Goal: Information Seeking & Learning: Learn about a topic

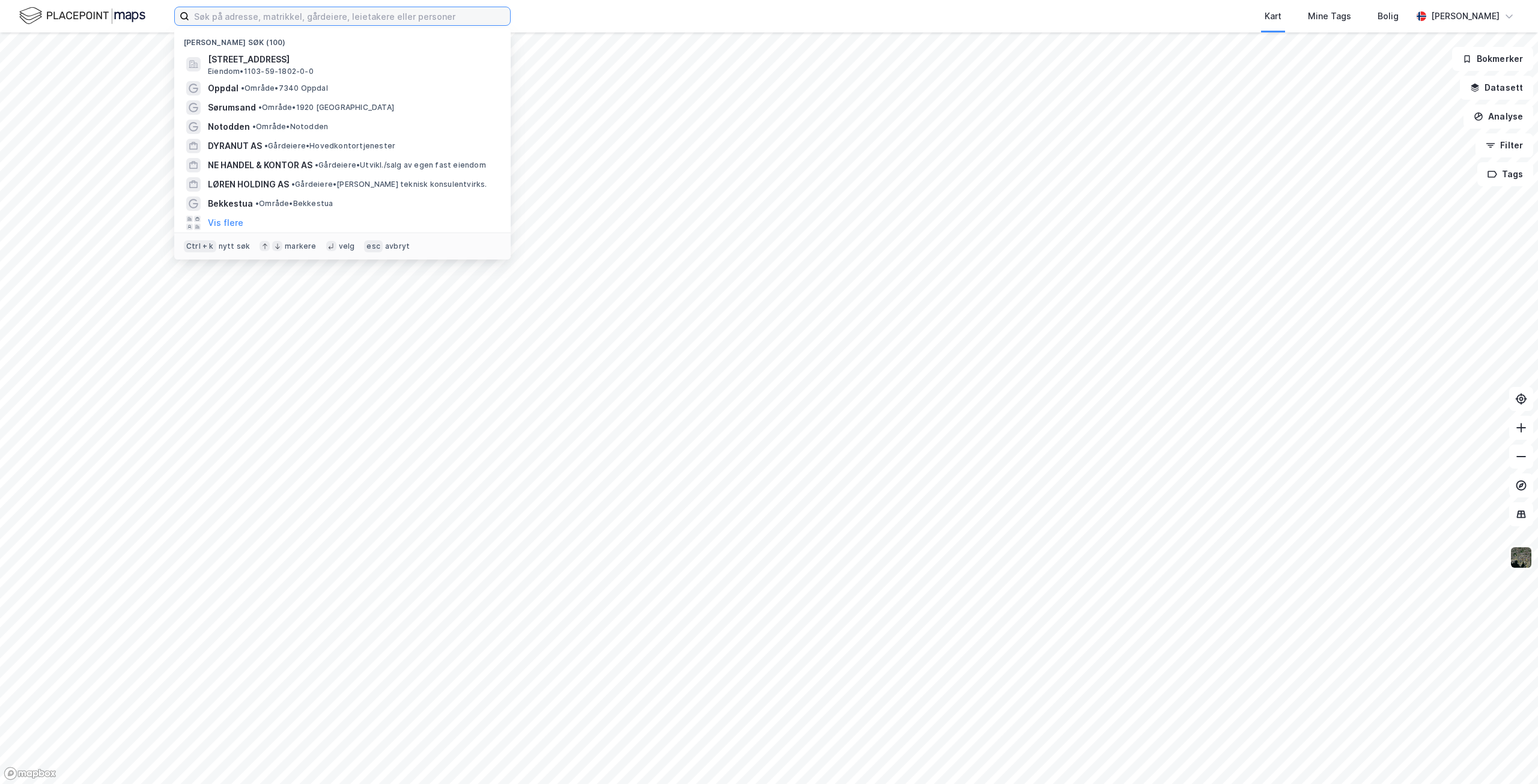
click at [285, 17] on input at bounding box center [349, 15] width 321 height 18
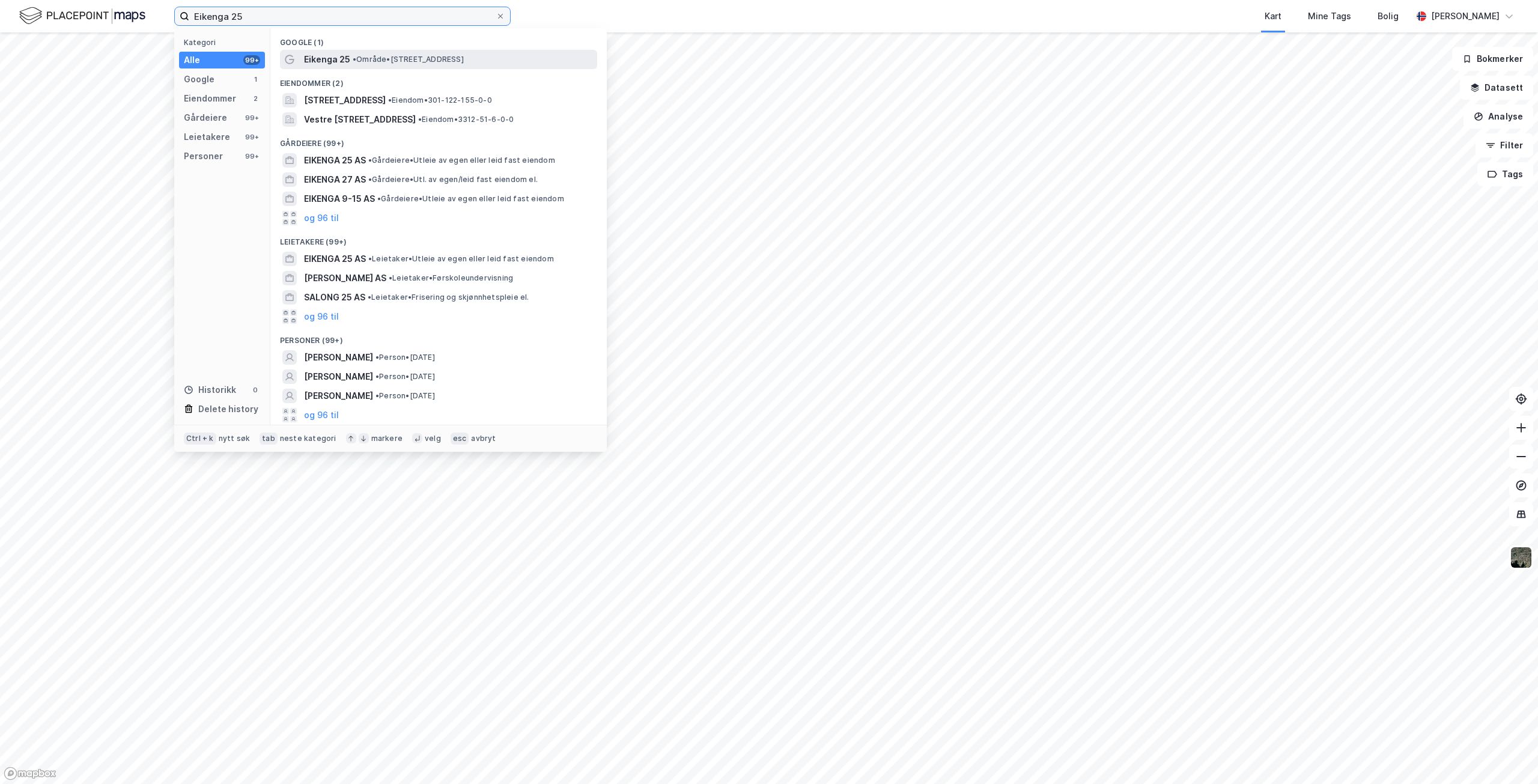
type input "Eikenga 25"
click at [384, 58] on span "• Område • [STREET_ADDRESS]" at bounding box center [408, 60] width 112 height 9
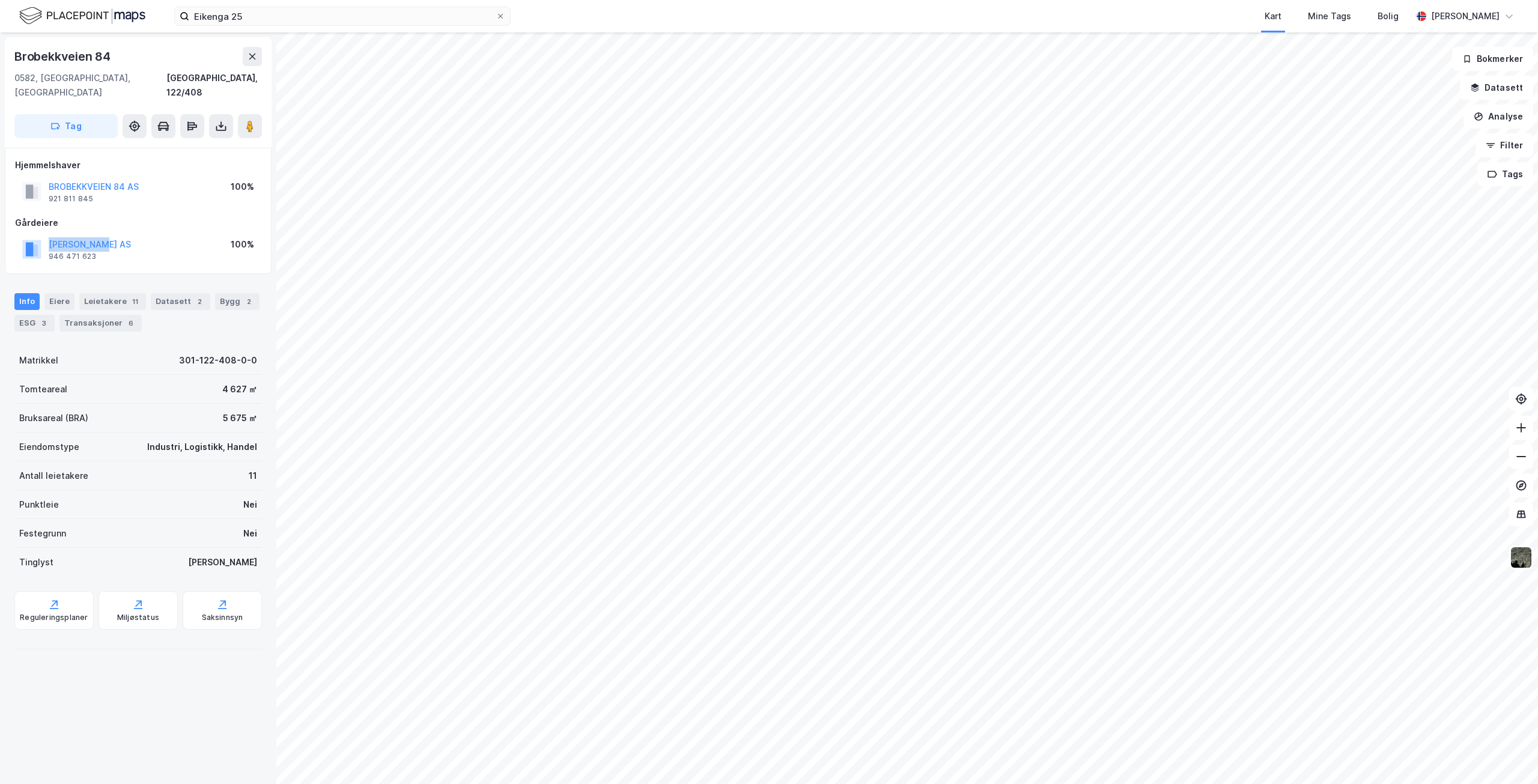
drag, startPoint x: 48, startPoint y: 230, endPoint x: 114, endPoint y: 233, distance: 66.1
click at [114, 235] on div "[PERSON_NAME] AS 946 471 623 100%" at bounding box center [138, 248] width 246 height 29
copy button "[PERSON_NAME] AS"
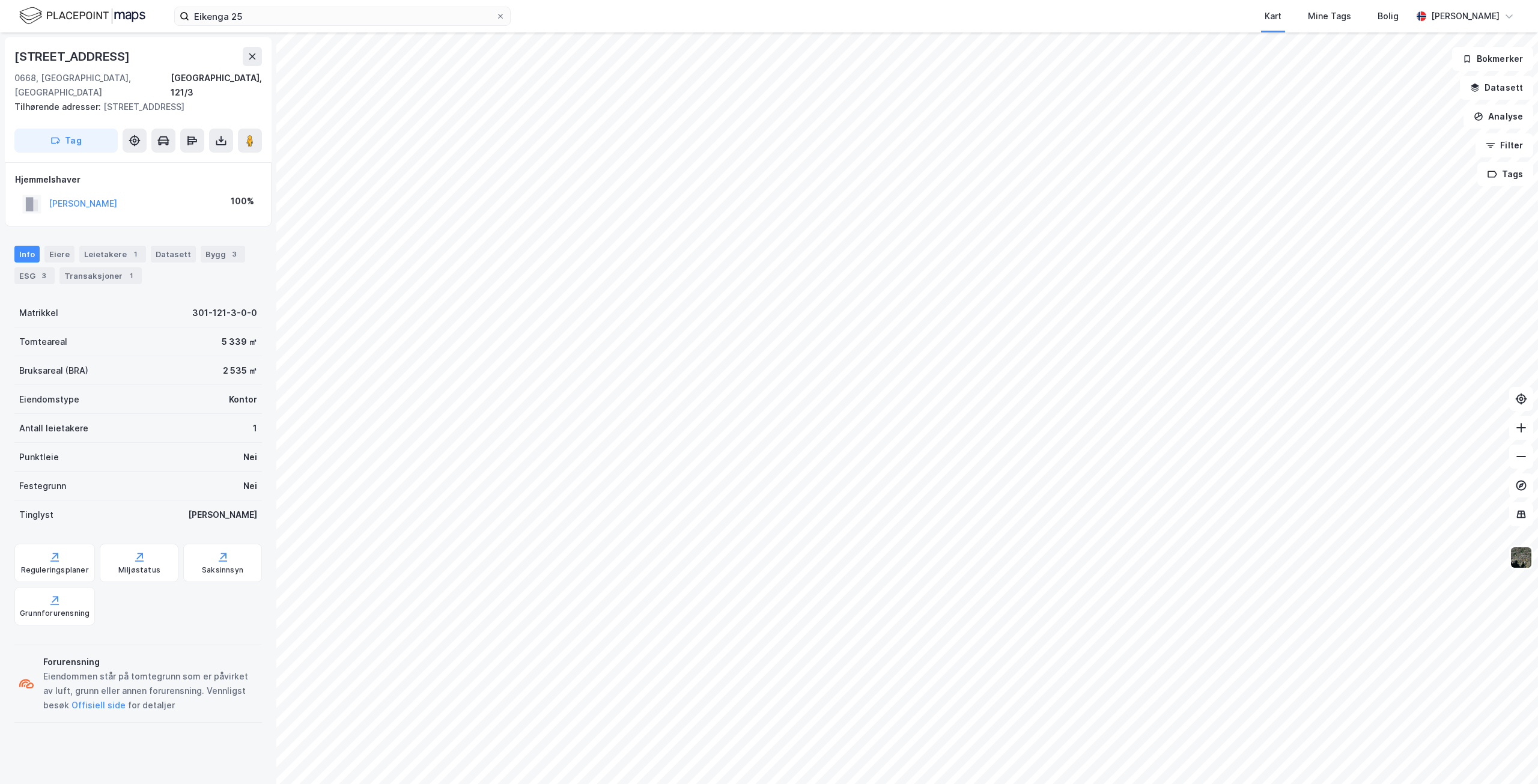
drag, startPoint x: 47, startPoint y: 187, endPoint x: 132, endPoint y: 188, distance: 85.0
click at [132, 192] on div "[PERSON_NAME] [PERSON_NAME] 100%" at bounding box center [138, 204] width 246 height 25
copy button "[PERSON_NAME]"
click at [98, 245] on div "Leietakere 1" at bounding box center [112, 254] width 67 height 17
